Goal: Task Accomplishment & Management: Complete application form

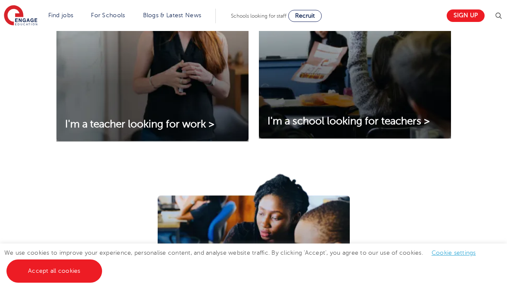
scroll to position [370, 0]
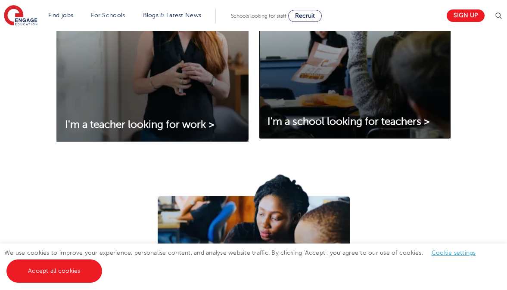
click at [301, 53] on img at bounding box center [355, 54] width 192 height 170
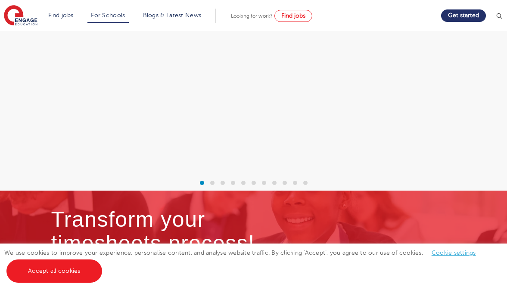
scroll to position [2349, 0]
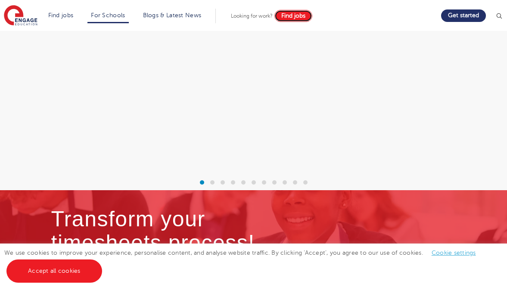
click at [293, 15] on span "Find jobs" at bounding box center [293, 15] width 24 height 6
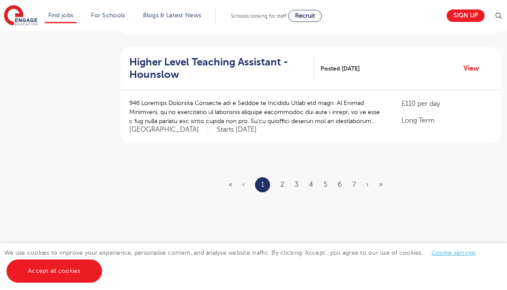
scroll to position [1036, 0]
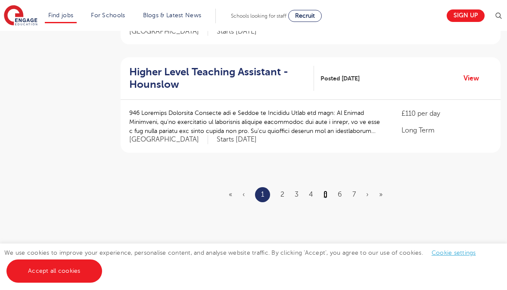
click at [325, 191] on link "5" at bounding box center [325, 195] width 4 height 8
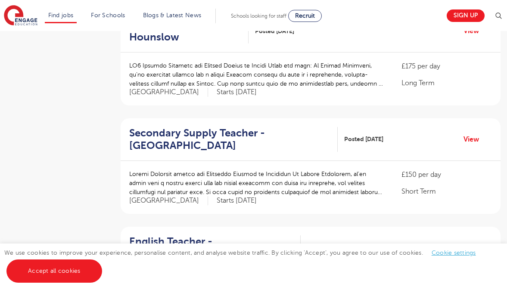
scroll to position [217, 0]
click at [471, 12] on link "Sign up" at bounding box center [466, 15] width 38 height 12
